Goal: Check status: Check status

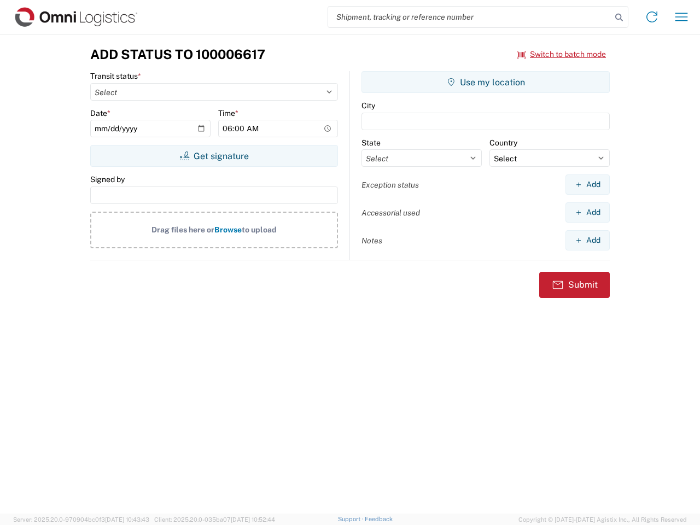
click at [470, 17] on input "search" at bounding box center [469, 17] width 283 height 21
click at [619, 17] on icon at bounding box center [618, 17] width 15 height 15
click at [652, 17] on icon at bounding box center [651, 16] width 17 height 17
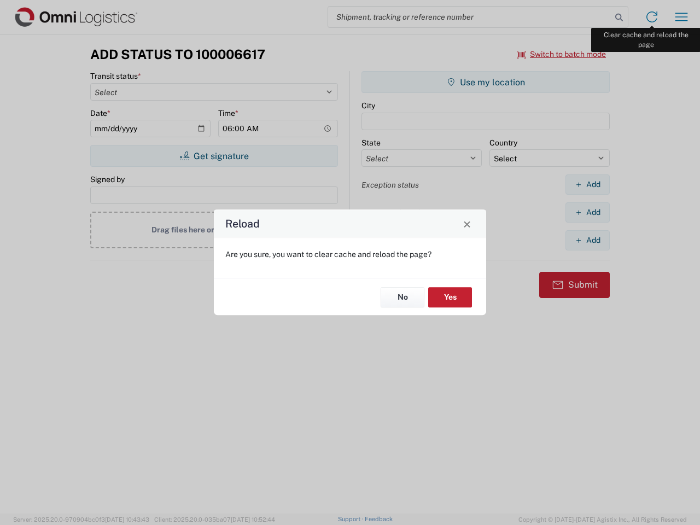
click at [681, 17] on div "Reload Are you sure, you want to clear cache and reload the page? No Yes" at bounding box center [350, 262] width 700 height 525
click at [562, 54] on div "Reload Are you sure, you want to clear cache and reload the page? No Yes" at bounding box center [350, 262] width 700 height 525
click at [214, 156] on div "Reload Are you sure, you want to clear cache and reload the page? No Yes" at bounding box center [350, 262] width 700 height 525
click at [486, 82] on div "Reload Are you sure, you want to clear cache and reload the page? No Yes" at bounding box center [350, 262] width 700 height 525
click at [587, 184] on div "Reload Are you sure, you want to clear cache and reload the page? No Yes" at bounding box center [350, 262] width 700 height 525
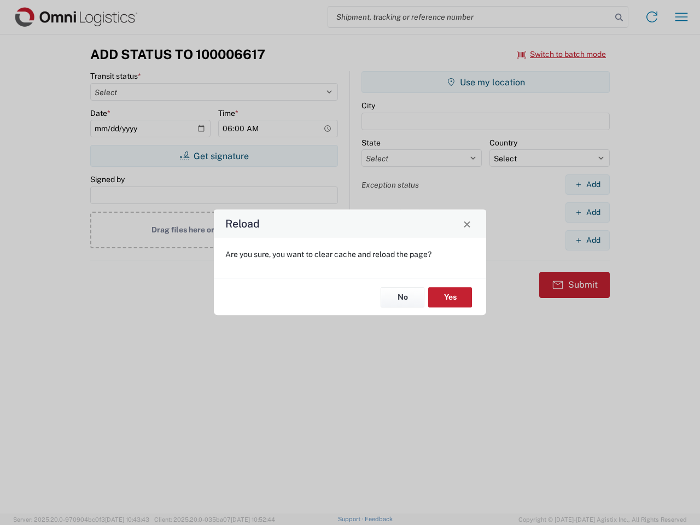
click at [587, 212] on div "Reload Are you sure, you want to clear cache and reload the page? No Yes" at bounding box center [350, 262] width 700 height 525
click at [587, 240] on div "Reload Are you sure, you want to clear cache and reload the page? No Yes" at bounding box center [350, 262] width 700 height 525
